Goal: Entertainment & Leisure: Consume media (video, audio)

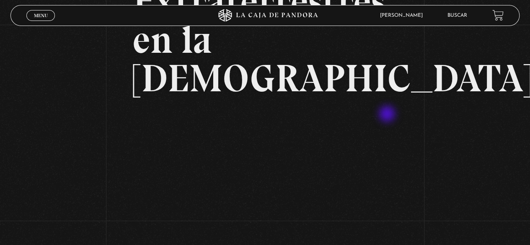
scroll to position [126, 0]
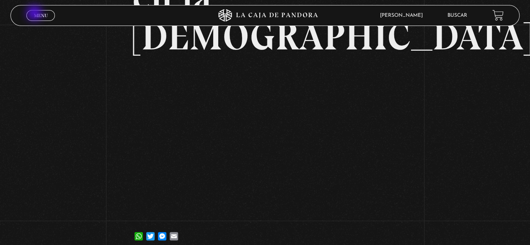
click at [35, 14] on span "Menu" at bounding box center [41, 15] width 14 height 5
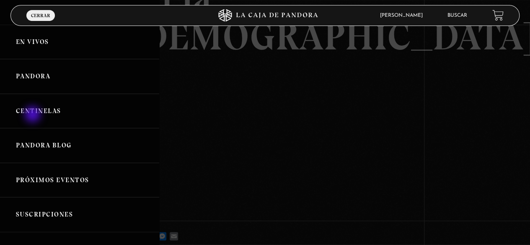
click at [34, 115] on link "Centinelas" at bounding box center [79, 111] width 159 height 35
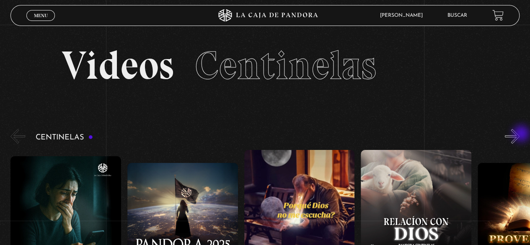
click at [520, 135] on button "»" at bounding box center [512, 136] width 15 height 15
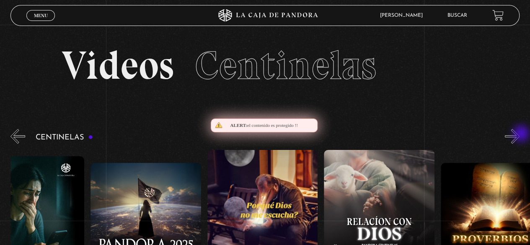
click at [520, 135] on button "»" at bounding box center [512, 136] width 15 height 15
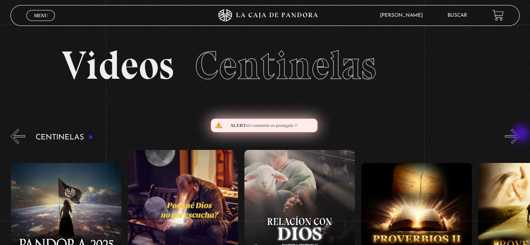
click at [520, 135] on button "»" at bounding box center [512, 136] width 15 height 15
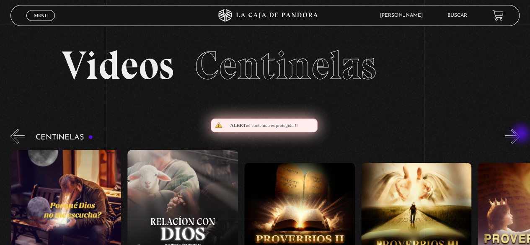
click at [520, 135] on button "»" at bounding box center [512, 136] width 15 height 15
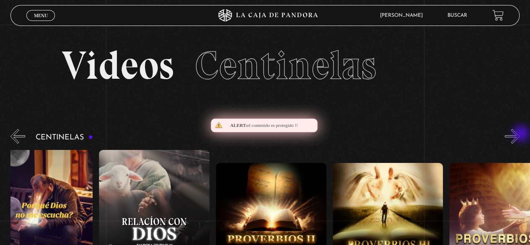
click at [520, 135] on button "»" at bounding box center [512, 136] width 15 height 15
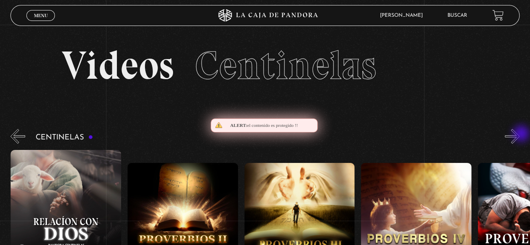
click at [520, 135] on button "»" at bounding box center [512, 136] width 15 height 15
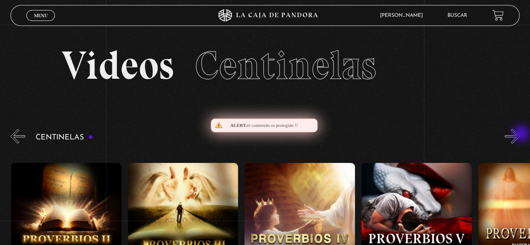
click at [520, 135] on button "»" at bounding box center [512, 136] width 15 height 15
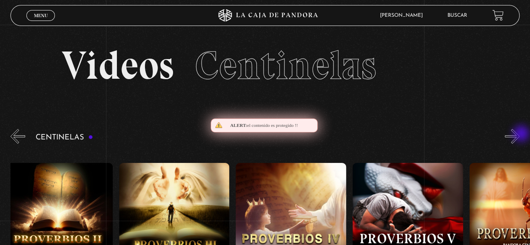
click at [520, 135] on button "»" at bounding box center [512, 136] width 15 height 15
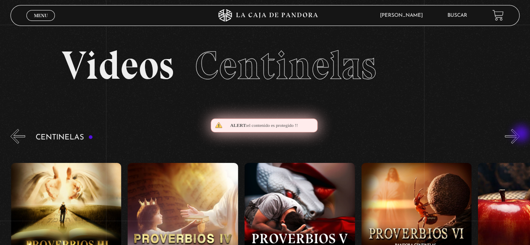
click at [520, 135] on button "»" at bounding box center [512, 136] width 15 height 15
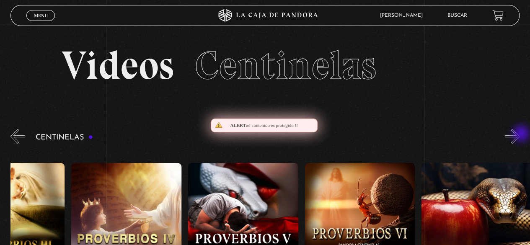
click at [520, 135] on button "»" at bounding box center [512, 136] width 15 height 15
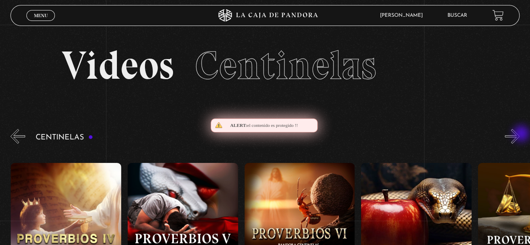
click at [520, 135] on button "»" at bounding box center [512, 136] width 15 height 15
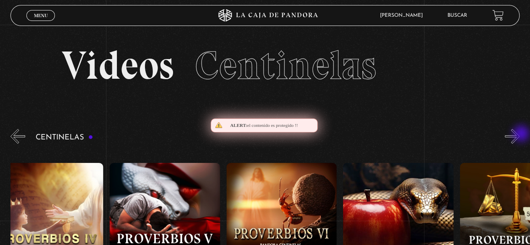
click at [520, 135] on button "»" at bounding box center [512, 136] width 15 height 15
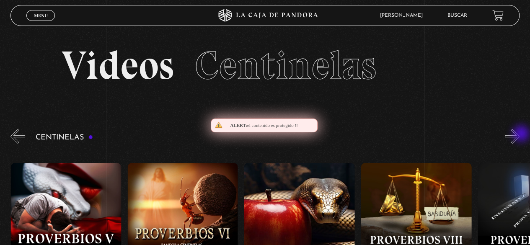
click at [520, 135] on button "»" at bounding box center [512, 136] width 15 height 15
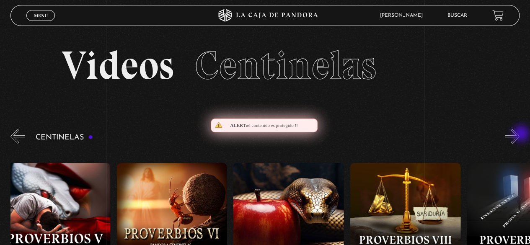
click at [520, 135] on button "»" at bounding box center [512, 136] width 15 height 15
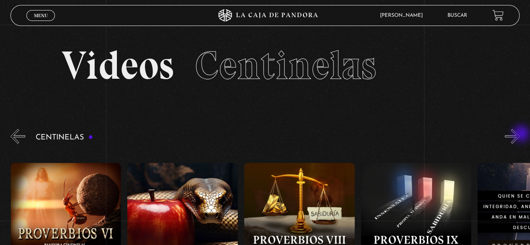
click at [520, 135] on button "»" at bounding box center [512, 136] width 15 height 15
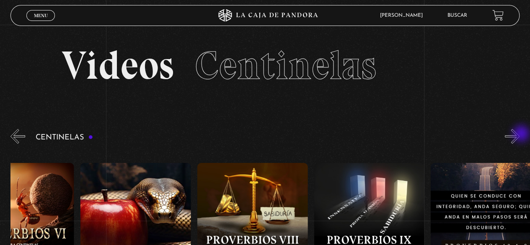
click at [520, 135] on button "»" at bounding box center [512, 136] width 15 height 15
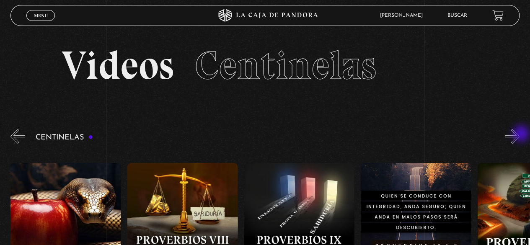
click at [520, 135] on button "»" at bounding box center [512, 136] width 15 height 15
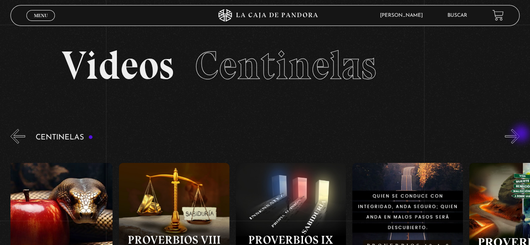
click at [520, 135] on button "»" at bounding box center [512, 136] width 15 height 15
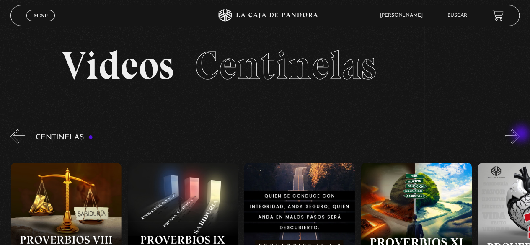
click at [520, 135] on button "»" at bounding box center [512, 136] width 15 height 15
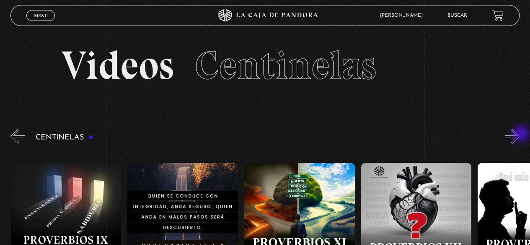
click at [520, 135] on button "»" at bounding box center [512, 136] width 15 height 15
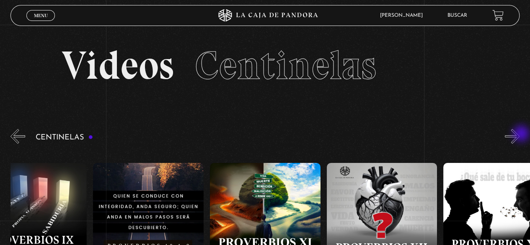
click at [520, 135] on button "»" at bounding box center [512, 136] width 15 height 15
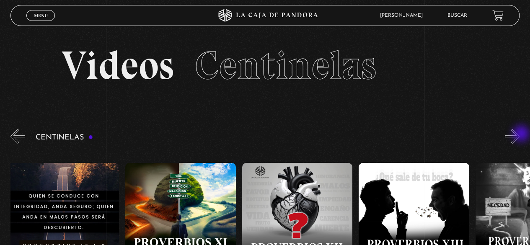
click at [520, 135] on button "»" at bounding box center [512, 136] width 15 height 15
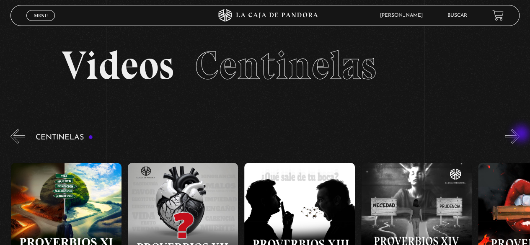
click at [520, 135] on button "»" at bounding box center [512, 136] width 15 height 15
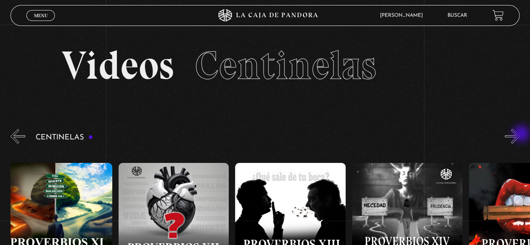
click at [520, 135] on button "»" at bounding box center [512, 136] width 15 height 15
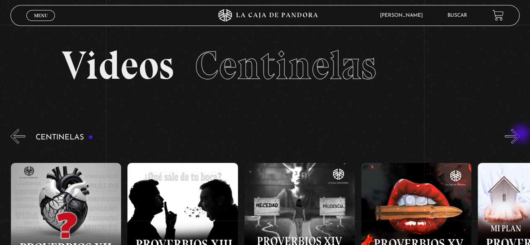
click at [520, 135] on button "»" at bounding box center [512, 136] width 15 height 15
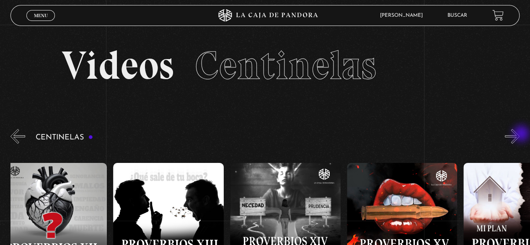
click at [520, 135] on button "»" at bounding box center [512, 136] width 15 height 15
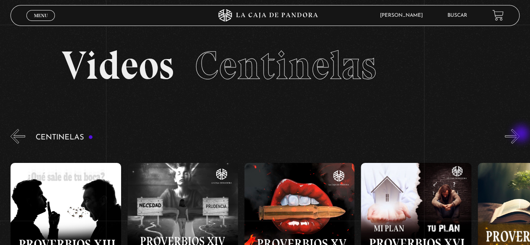
click at [520, 135] on button "»" at bounding box center [512, 136] width 15 height 15
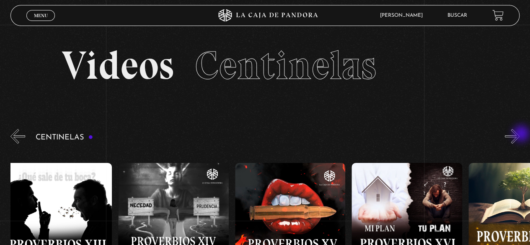
click at [520, 135] on button "»" at bounding box center [512, 136] width 15 height 15
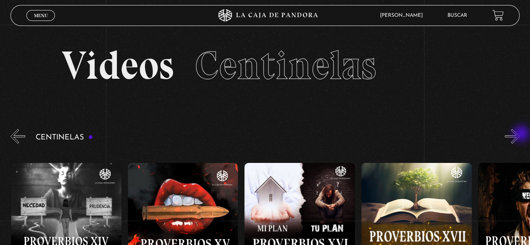
click at [520, 135] on button "»" at bounding box center [512, 136] width 15 height 15
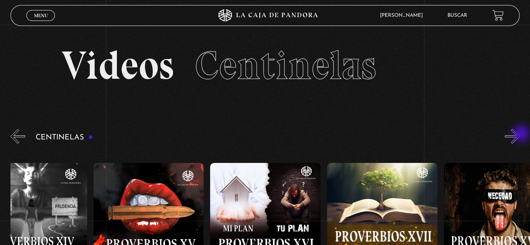
click at [520, 135] on button "»" at bounding box center [512, 136] width 15 height 15
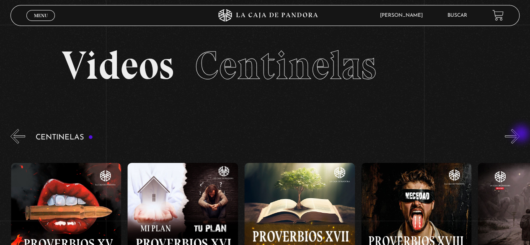
click at [520, 135] on button "»" at bounding box center [512, 136] width 15 height 15
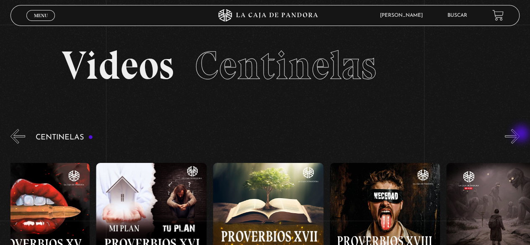
click at [520, 135] on button "»" at bounding box center [512, 136] width 15 height 15
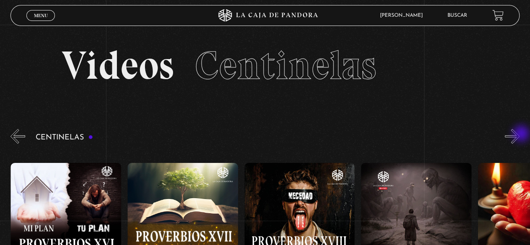
click at [520, 135] on button "»" at bounding box center [512, 136] width 15 height 15
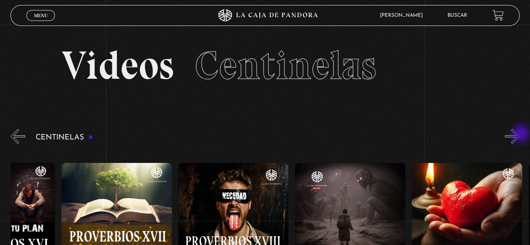
click at [520, 135] on button "»" at bounding box center [512, 136] width 15 height 15
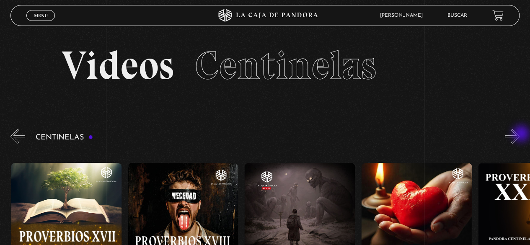
click at [520, 135] on button "»" at bounding box center [512, 136] width 15 height 15
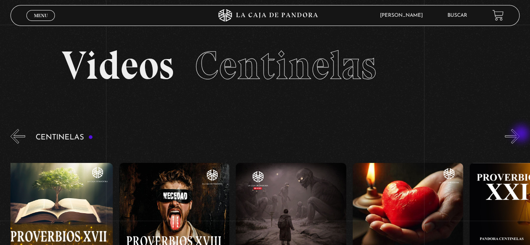
click at [520, 135] on button "»" at bounding box center [512, 136] width 15 height 15
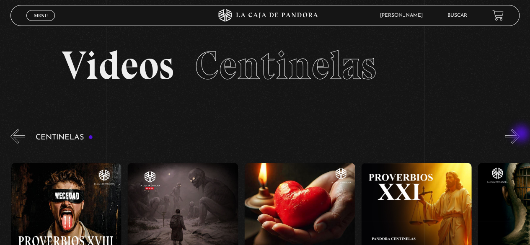
click at [520, 135] on button "»" at bounding box center [512, 136] width 15 height 15
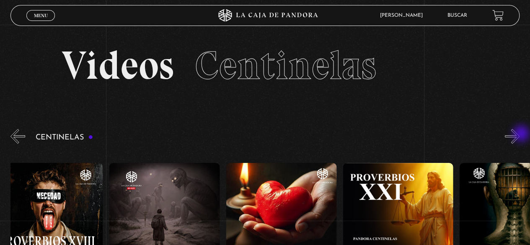
click at [520, 135] on button "»" at bounding box center [512, 136] width 15 height 15
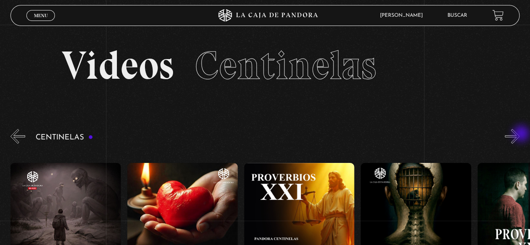
click at [520, 135] on button "»" at bounding box center [512, 136] width 15 height 15
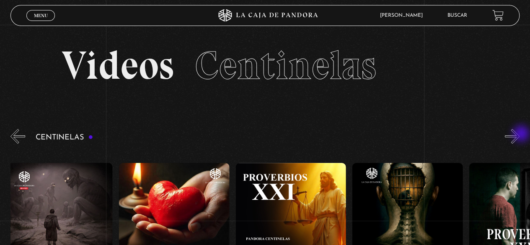
click at [520, 135] on button "»" at bounding box center [512, 136] width 15 height 15
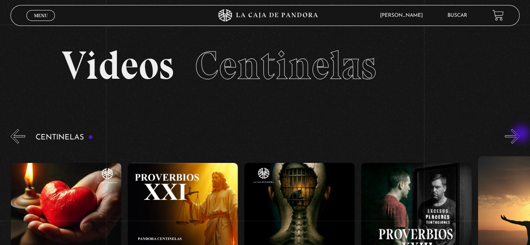
click at [520, 135] on button "»" at bounding box center [512, 136] width 15 height 15
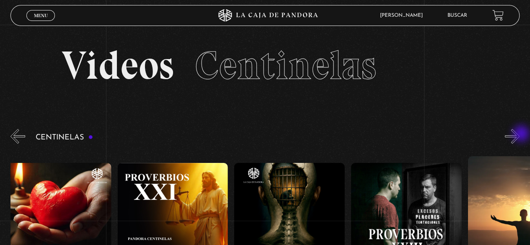
click at [520, 135] on button "»" at bounding box center [512, 136] width 15 height 15
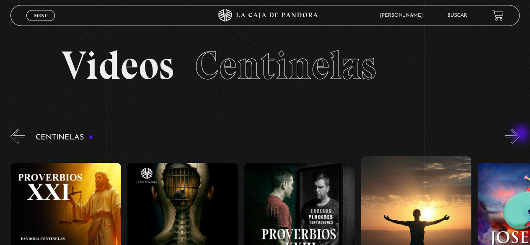
click at [520, 135] on button "»" at bounding box center [512, 136] width 15 height 15
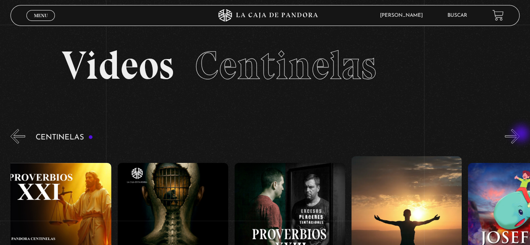
click at [520, 135] on button "»" at bounding box center [512, 136] width 15 height 15
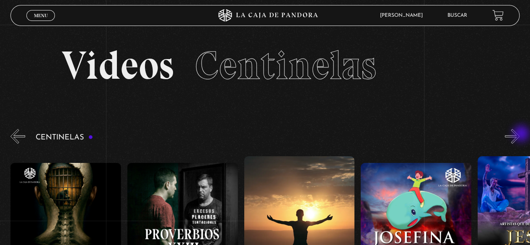
click at [520, 135] on button "»" at bounding box center [512, 136] width 15 height 15
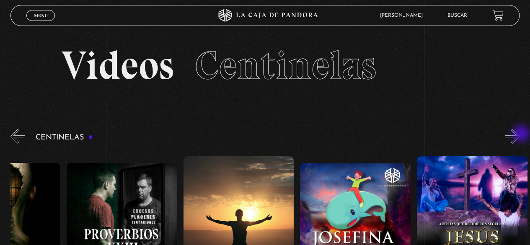
click at [520, 135] on button "»" at bounding box center [512, 136] width 15 height 15
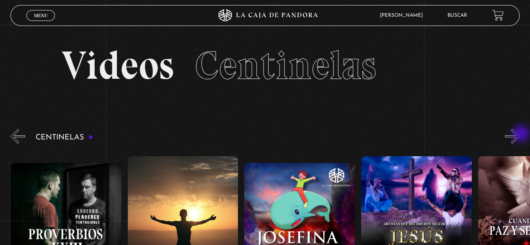
click at [520, 135] on button "»" at bounding box center [512, 136] width 15 height 15
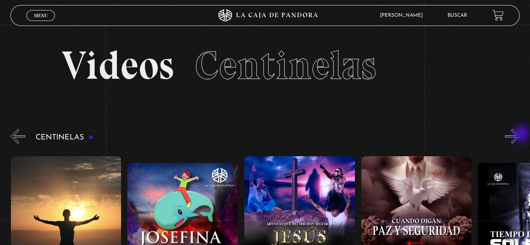
click at [520, 135] on button "»" at bounding box center [512, 136] width 15 height 15
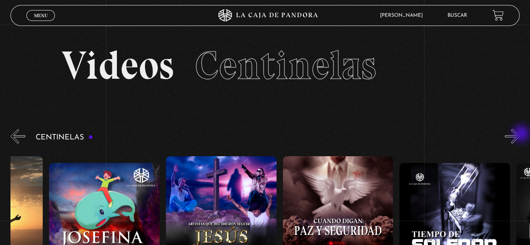
click at [520, 135] on button "»" at bounding box center [512, 136] width 15 height 15
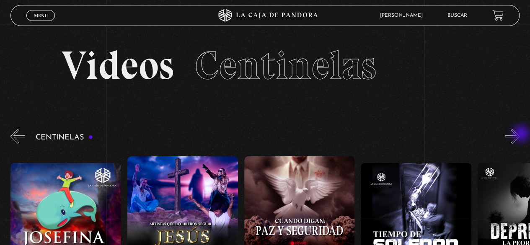
click at [520, 135] on button "»" at bounding box center [512, 136] width 15 height 15
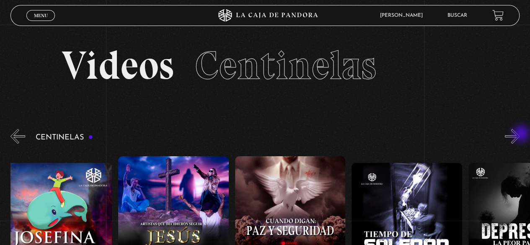
click at [520, 135] on button "»" at bounding box center [512, 136] width 15 height 15
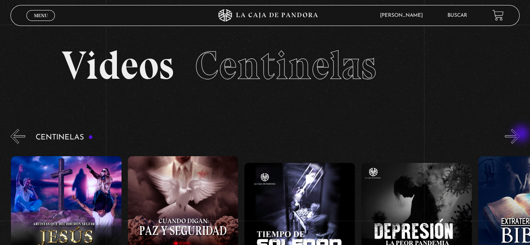
click at [520, 135] on button "»" at bounding box center [512, 136] width 15 height 15
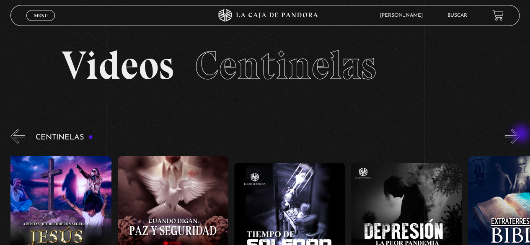
click at [520, 135] on button "»" at bounding box center [512, 136] width 15 height 15
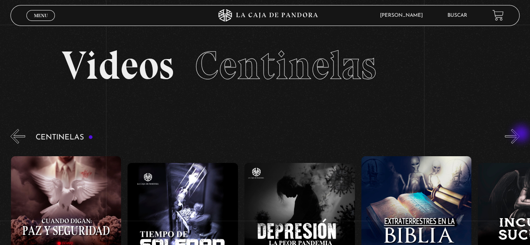
click at [520, 135] on button "»" at bounding box center [512, 136] width 15 height 15
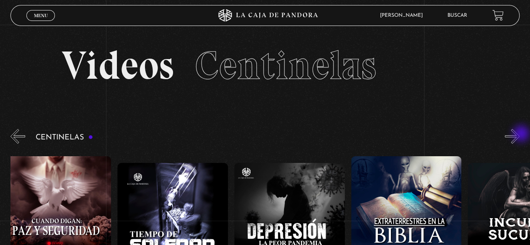
click at [520, 135] on button "»" at bounding box center [512, 136] width 15 height 15
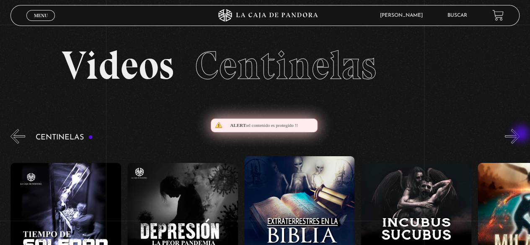
click at [520, 135] on button "»" at bounding box center [512, 136] width 15 height 15
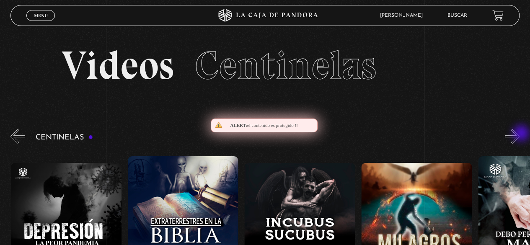
click at [520, 134] on button "»" at bounding box center [512, 136] width 15 height 15
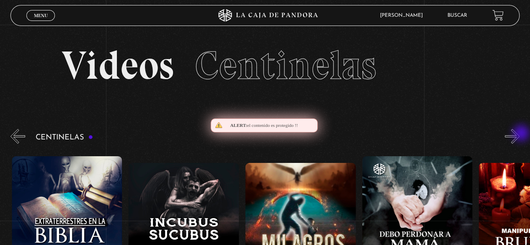
click at [520, 134] on button "»" at bounding box center [512, 136] width 15 height 15
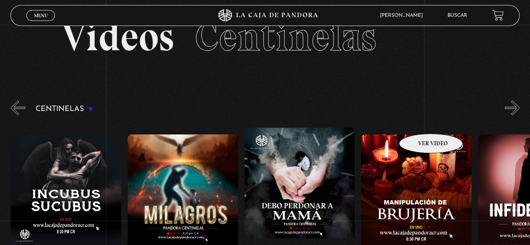
scroll to position [42, 0]
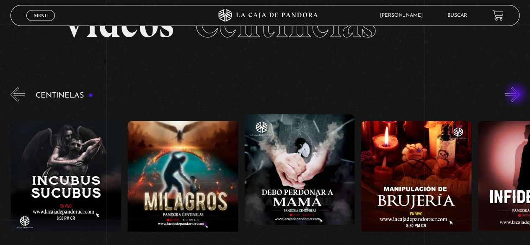
click at [517, 95] on button "»" at bounding box center [512, 94] width 15 height 15
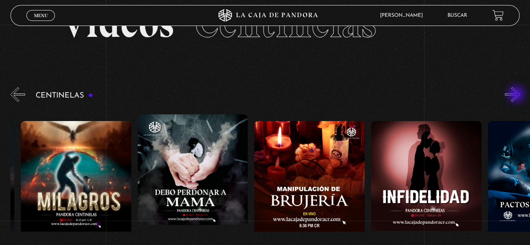
click at [517, 95] on button "»" at bounding box center [512, 94] width 15 height 15
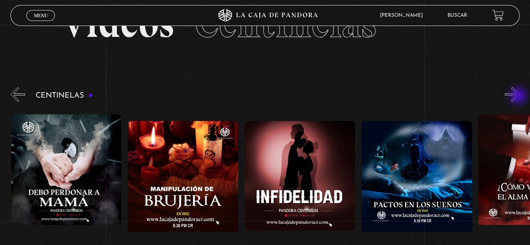
click at [517, 96] on button "»" at bounding box center [512, 94] width 15 height 15
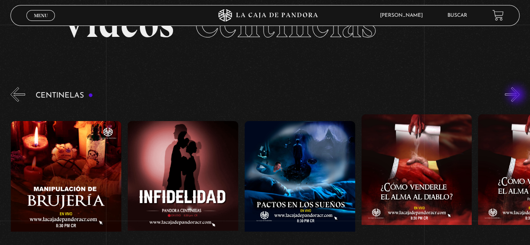
click at [516, 96] on button "»" at bounding box center [512, 94] width 15 height 15
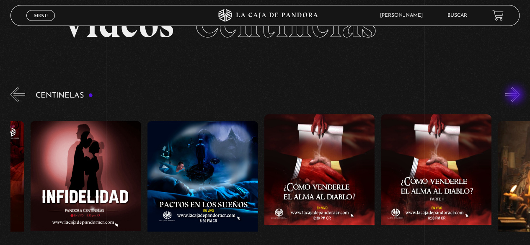
click at [516, 96] on button "»" at bounding box center [512, 94] width 15 height 15
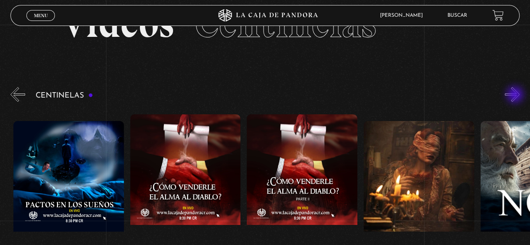
click at [516, 96] on button "»" at bounding box center [512, 94] width 15 height 15
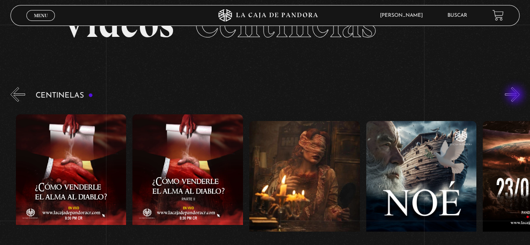
click at [516, 96] on button "»" at bounding box center [512, 94] width 15 height 15
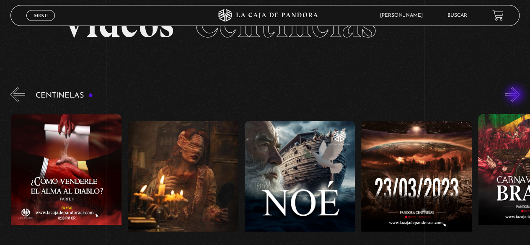
click at [516, 96] on button "»" at bounding box center [512, 94] width 15 height 15
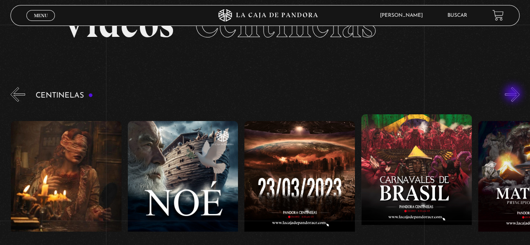
click at [514, 94] on button "»" at bounding box center [512, 94] width 15 height 15
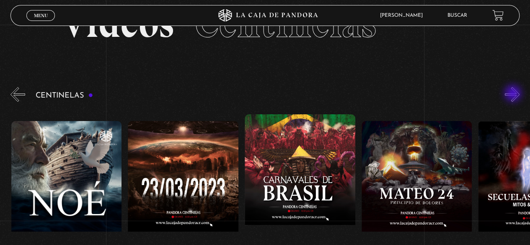
click at [514, 94] on button "»" at bounding box center [512, 94] width 15 height 15
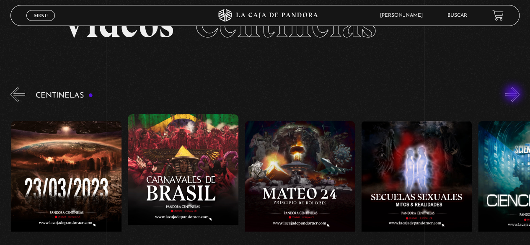
click at [514, 94] on button "»" at bounding box center [512, 94] width 15 height 15
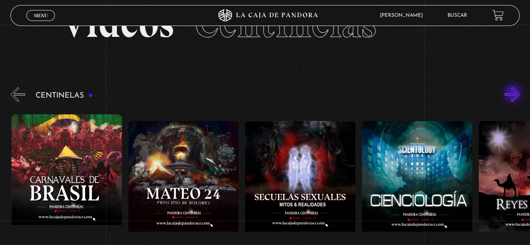
click at [514, 94] on button "»" at bounding box center [512, 94] width 15 height 15
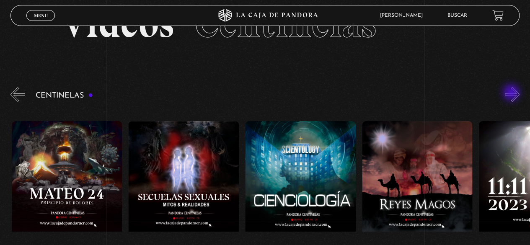
click at [512, 93] on button "»" at bounding box center [512, 94] width 15 height 15
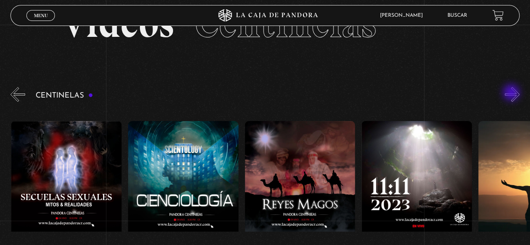
click at [512, 93] on button "»" at bounding box center [512, 94] width 15 height 15
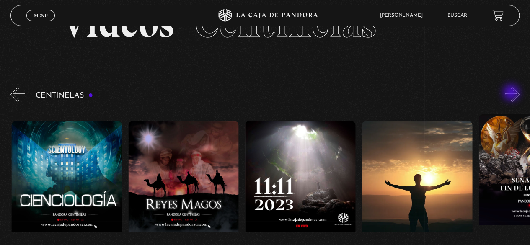
click at [512, 93] on button "»" at bounding box center [512, 94] width 15 height 15
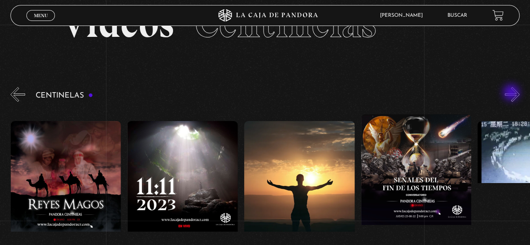
click at [512, 93] on button "»" at bounding box center [512, 94] width 15 height 15
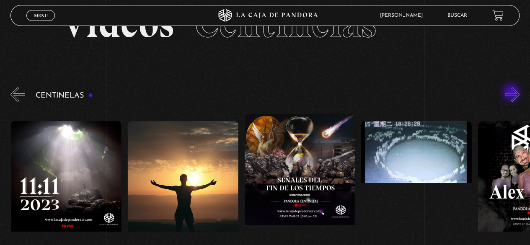
click at [512, 93] on button "»" at bounding box center [512, 94] width 15 height 15
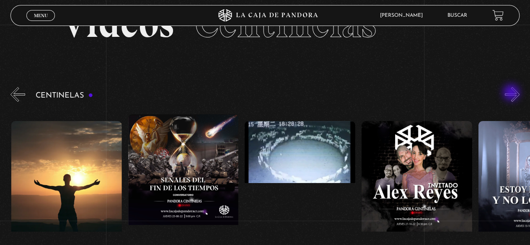
click at [512, 93] on button "»" at bounding box center [512, 94] width 15 height 15
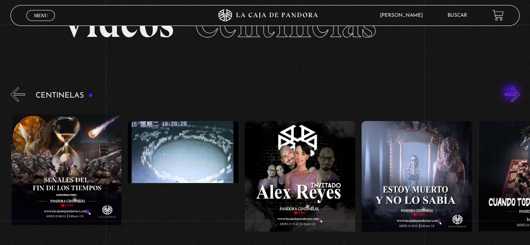
click at [512, 93] on button "»" at bounding box center [512, 94] width 15 height 15
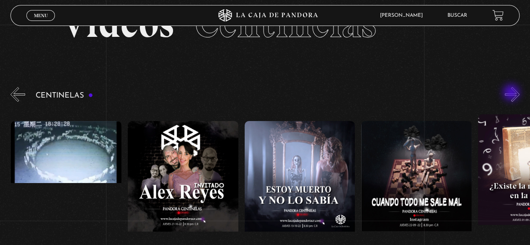
scroll to position [0, 6073]
click at [512, 93] on button "»" at bounding box center [512, 94] width 15 height 15
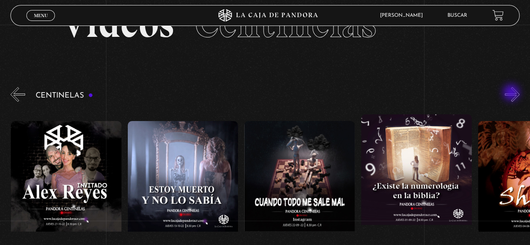
click at [512, 93] on button "»" at bounding box center [512, 94] width 15 height 15
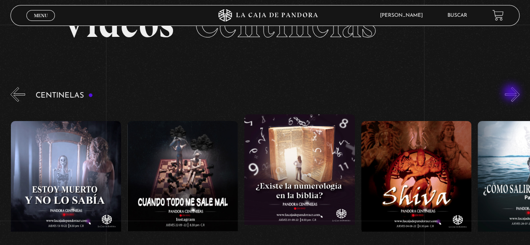
click at [512, 93] on button "»" at bounding box center [512, 94] width 15 height 15
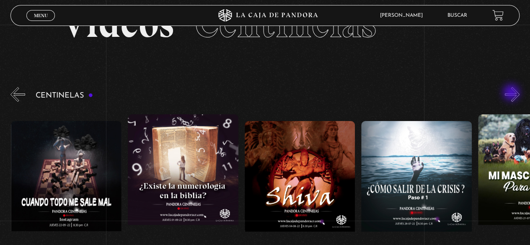
click at [512, 93] on button "»" at bounding box center [512, 94] width 15 height 15
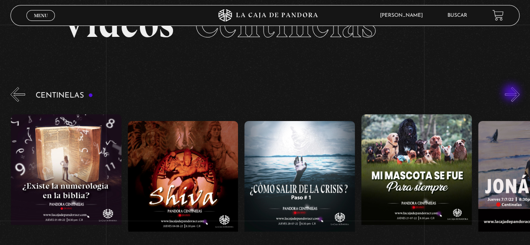
click at [512, 93] on button "»" at bounding box center [512, 94] width 15 height 15
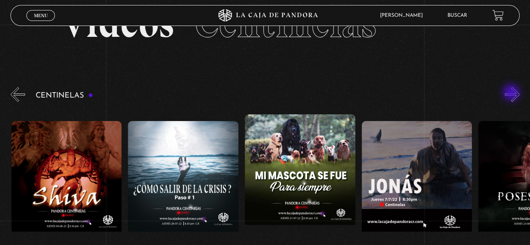
scroll to position [0, 6657]
click at [518, 95] on button "»" at bounding box center [512, 94] width 15 height 15
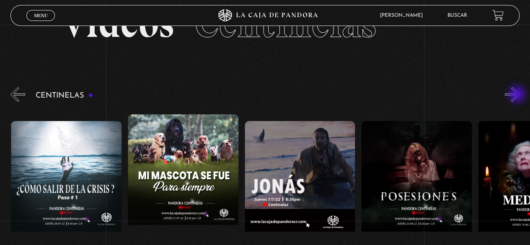
click at [518, 95] on button "»" at bounding box center [512, 94] width 15 height 15
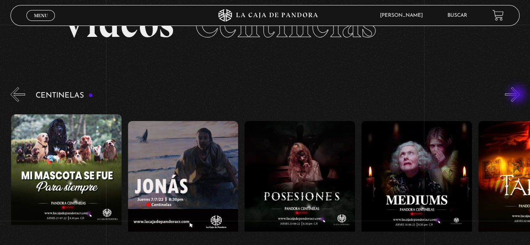
click at [518, 95] on button "»" at bounding box center [512, 94] width 15 height 15
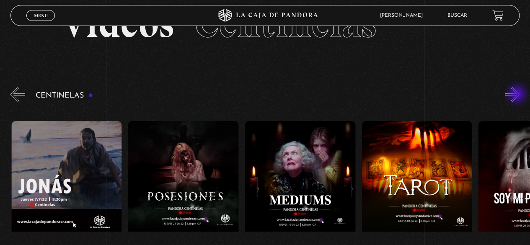
scroll to position [0, 7007]
click at [518, 95] on button "»" at bounding box center [512, 94] width 15 height 15
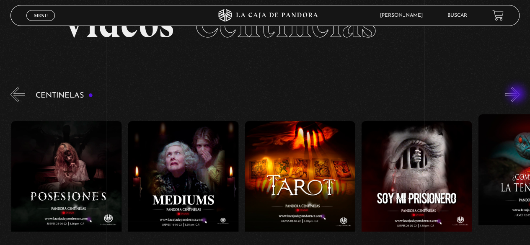
scroll to position [0, 7124]
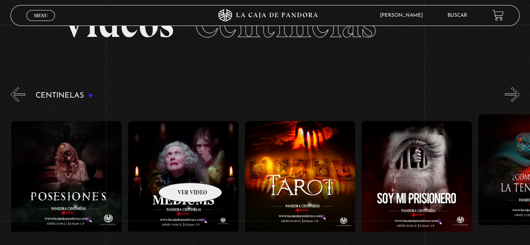
click at [179, 170] on figure at bounding box center [183, 196] width 111 height 151
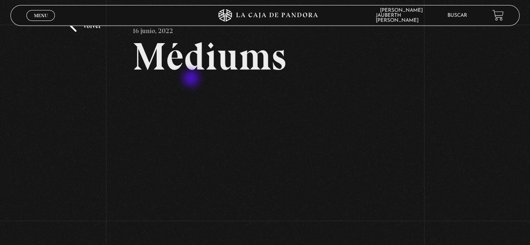
scroll to position [42, 0]
